Goal: Check status: Check status

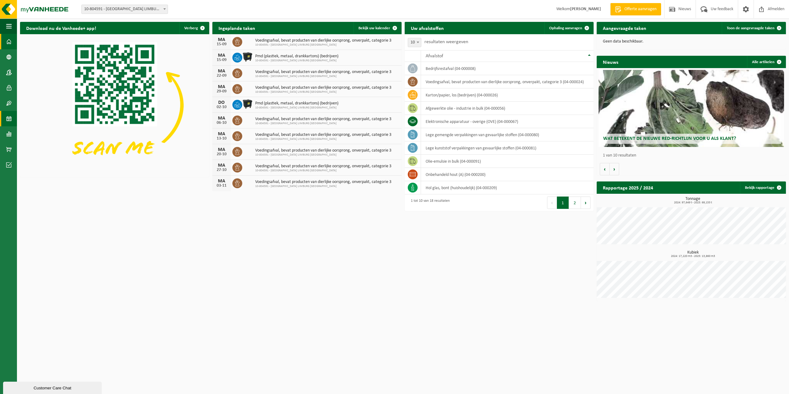
click at [11, 120] on span at bounding box center [9, 118] width 6 height 15
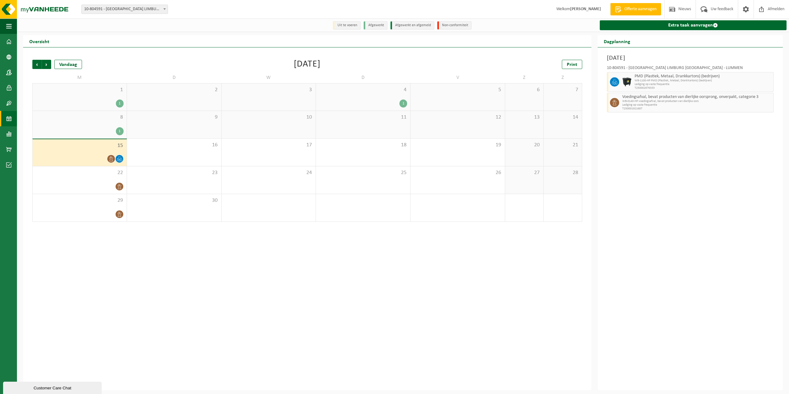
click at [624, 104] on span "Lediging op vaste frequentie" at bounding box center [697, 105] width 150 height 4
click at [87, 177] on div "22" at bounding box center [80, 179] width 94 height 27
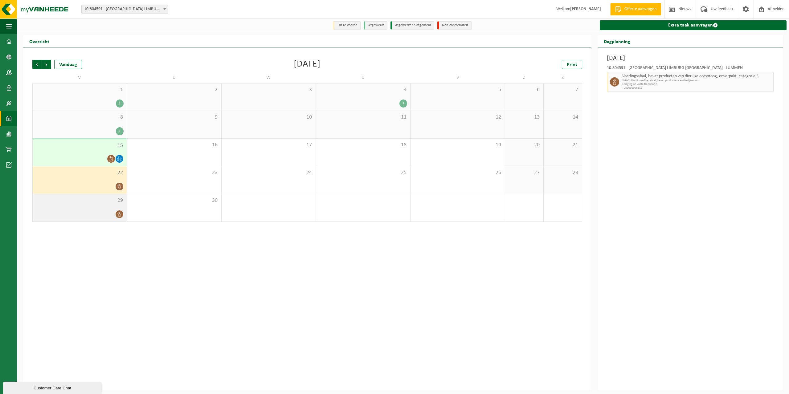
click at [86, 207] on div "29" at bounding box center [80, 207] width 94 height 27
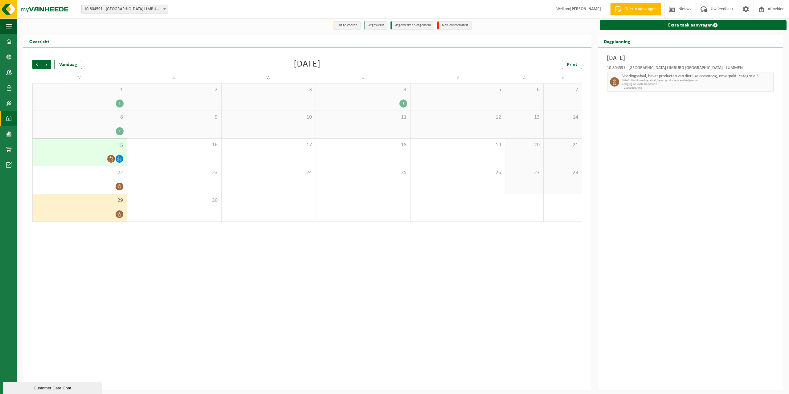
click at [80, 153] on div "15" at bounding box center [80, 152] width 94 height 27
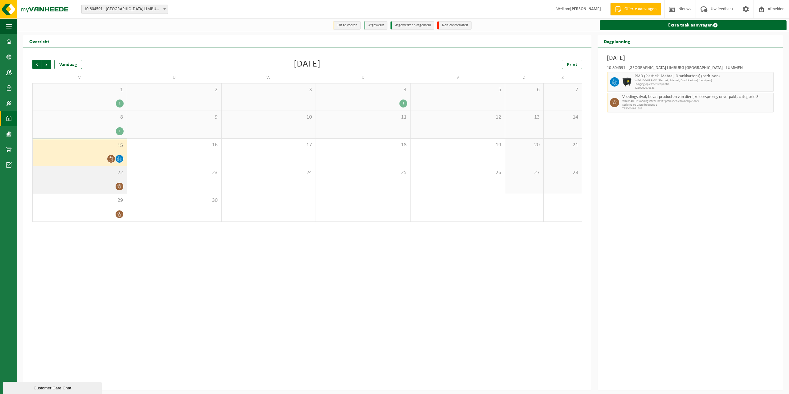
click at [84, 177] on div "22" at bounding box center [80, 179] width 94 height 27
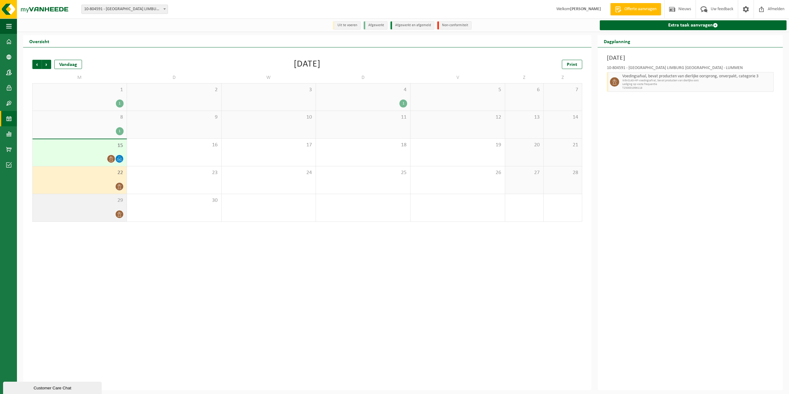
click at [92, 210] on div "29" at bounding box center [80, 207] width 94 height 27
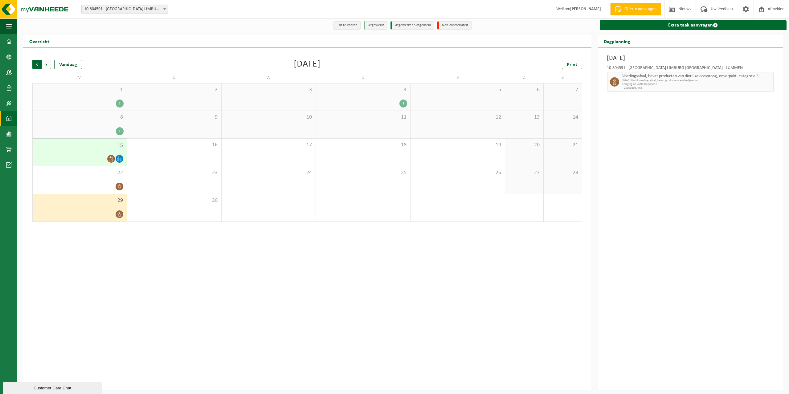
click at [48, 64] on span "Volgende" at bounding box center [46, 64] width 9 height 9
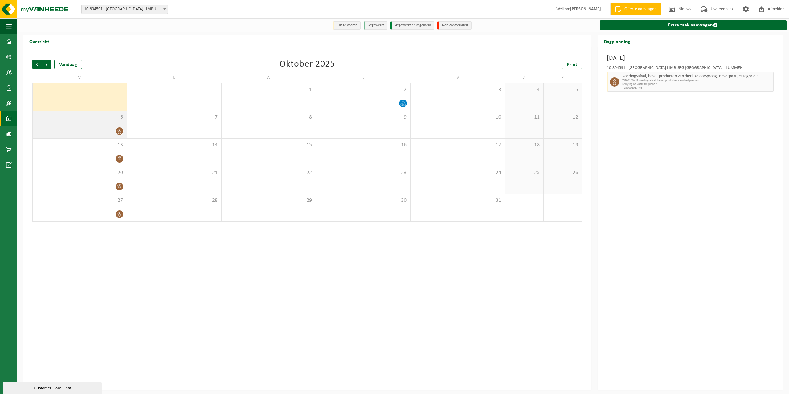
click at [67, 121] on div "6" at bounding box center [80, 124] width 94 height 27
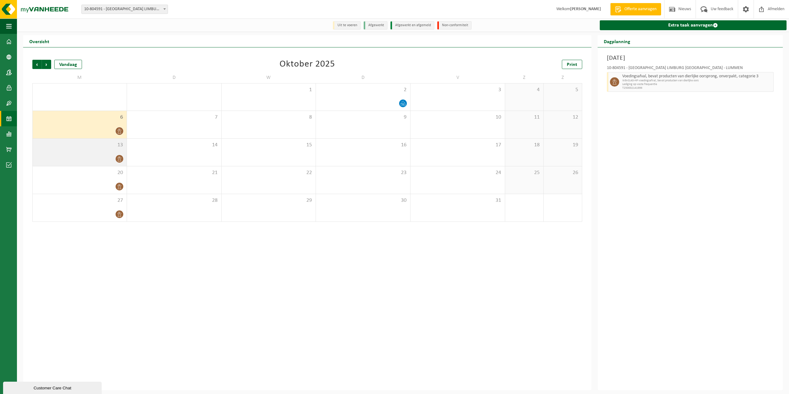
click at [73, 154] on div "13" at bounding box center [80, 152] width 94 height 27
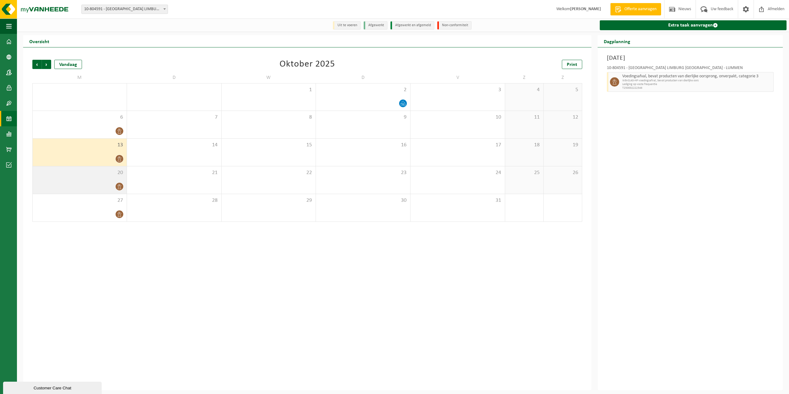
click at [87, 184] on div at bounding box center [80, 187] width 88 height 8
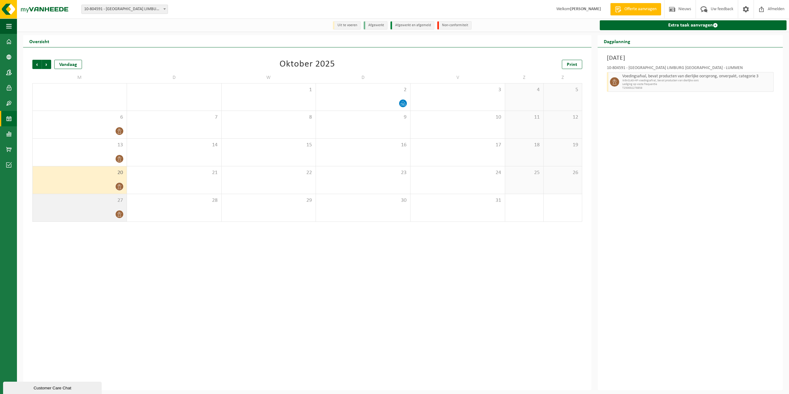
click at [97, 214] on div at bounding box center [80, 214] width 88 height 8
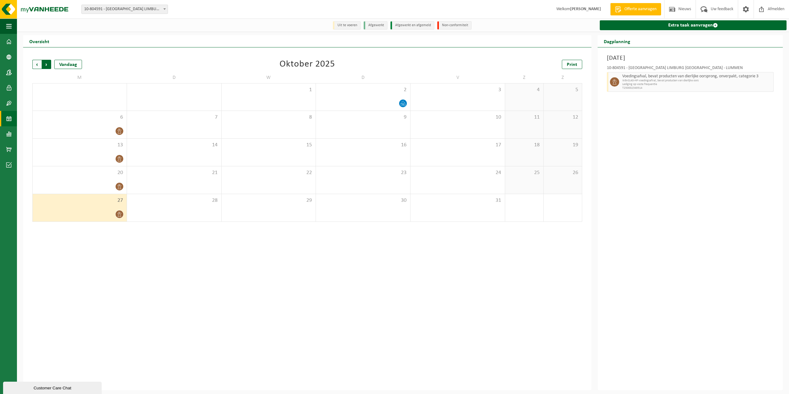
click at [37, 66] on span "Vorige" at bounding box center [36, 64] width 9 height 9
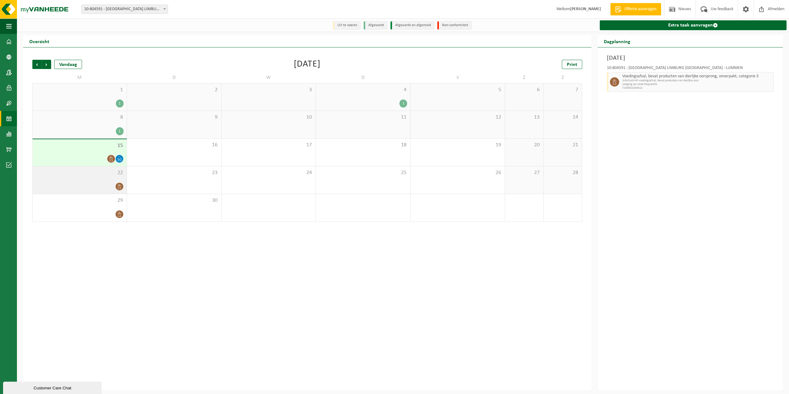
click at [93, 188] on div at bounding box center [80, 187] width 88 height 8
click at [107, 261] on div "Vorige Volgende Vandaag September 2025 Print M D W D V Z Z 1 1 2 3 4 1 5 6 7 8 …" at bounding box center [307, 218] width 569 height 343
